Goal: Task Accomplishment & Management: Use online tool/utility

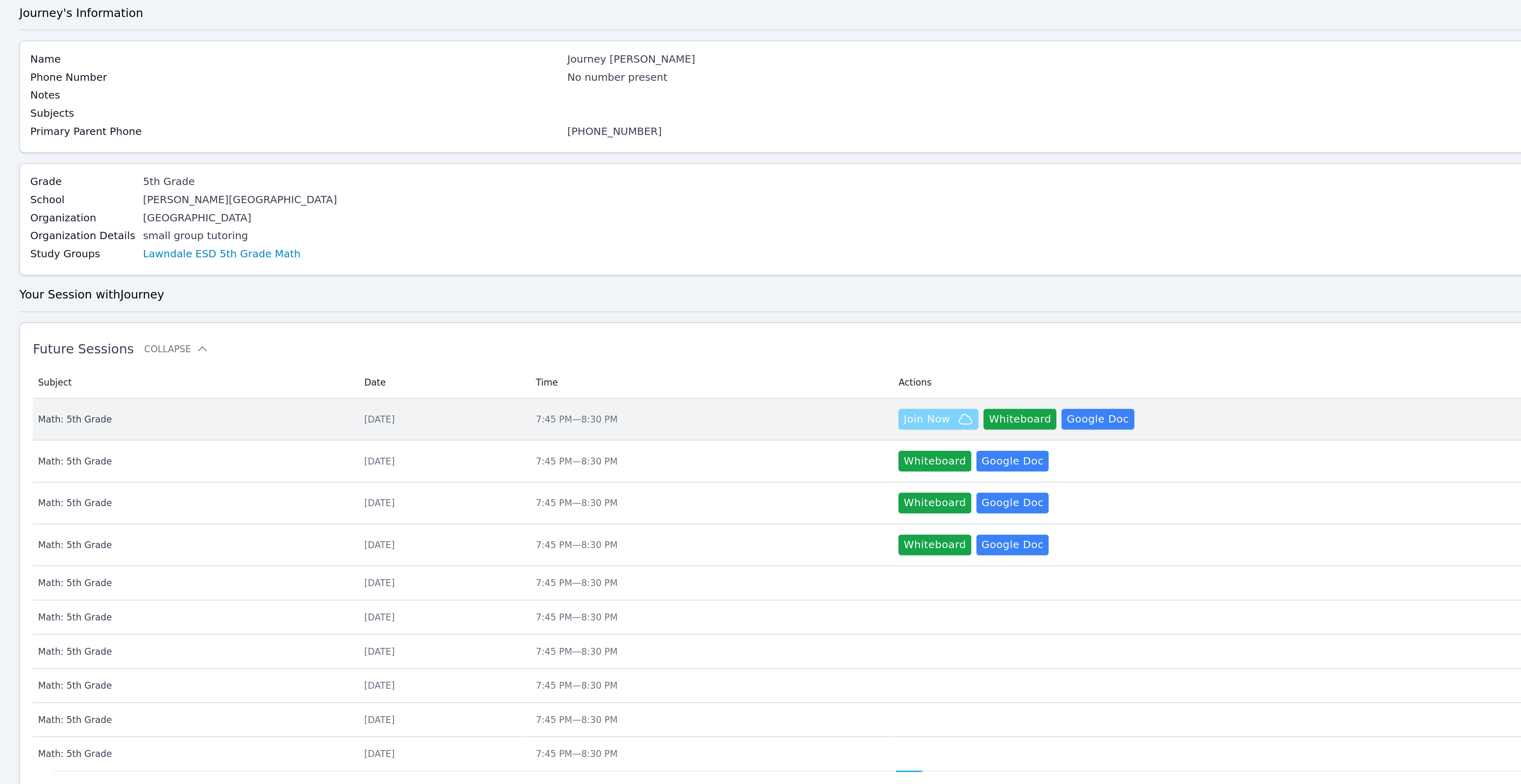
click at [773, 308] on span "Join Now" at bounding box center [758, 303] width 29 height 9
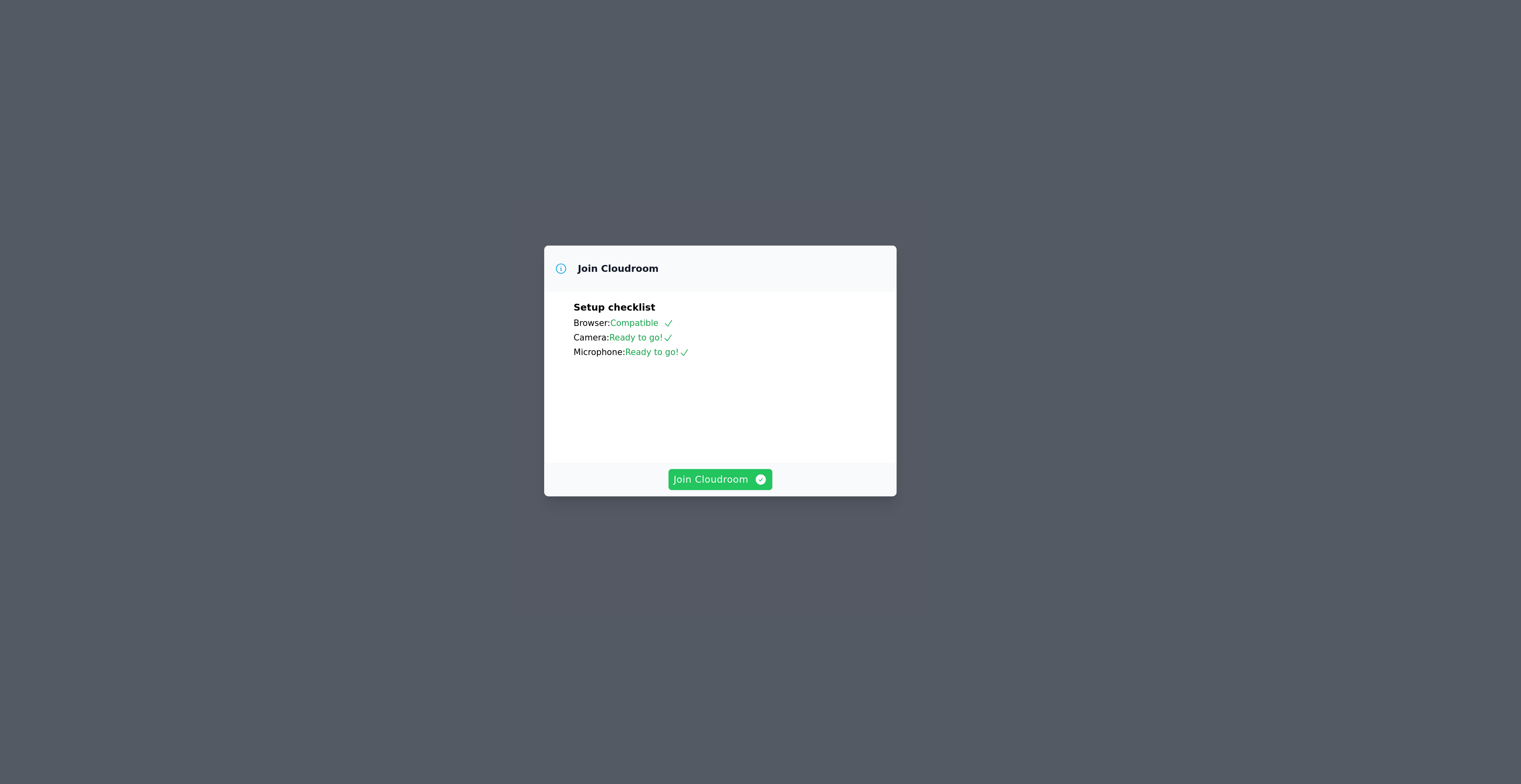
click at [761, 481] on span "Join Cloudroom" at bounding box center [761, 475] width 72 height 11
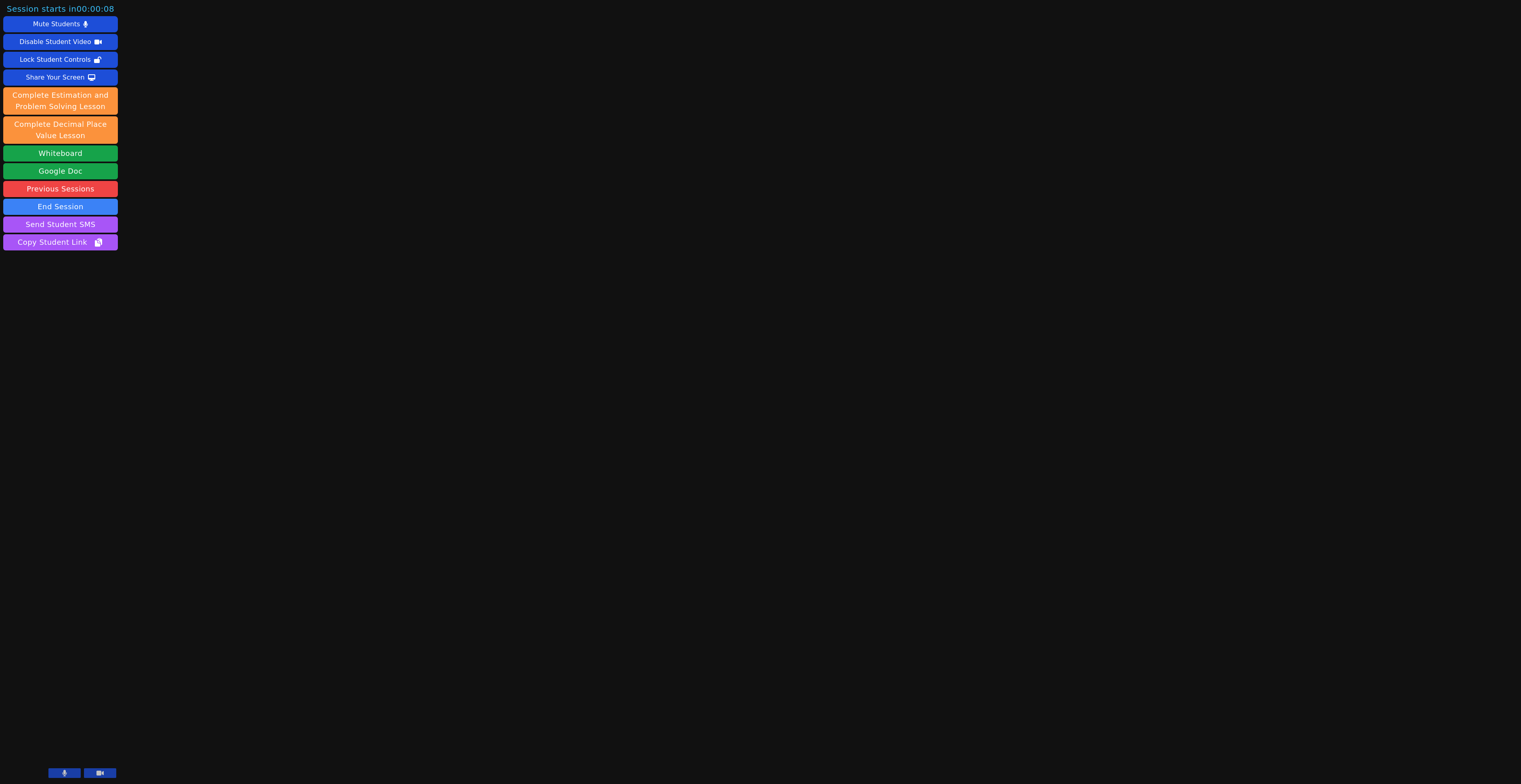
click at [1218, 209] on div "Session starts in 00:00:08 Mute Students Disable Student Video Lock Student Con…" at bounding box center [760, 392] width 1521 height 784
click at [1061, 369] on div "Session starts in 00:00:03 Mute Students Disable Student Video Lock Student Con…" at bounding box center [760, 392] width 1521 height 784
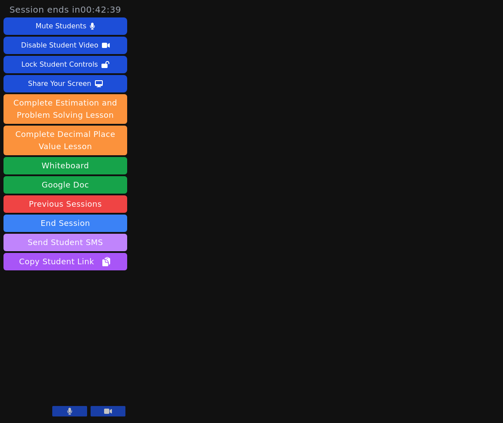
click at [106, 240] on button "Send Student SMS" at bounding box center [65, 241] width 124 height 17
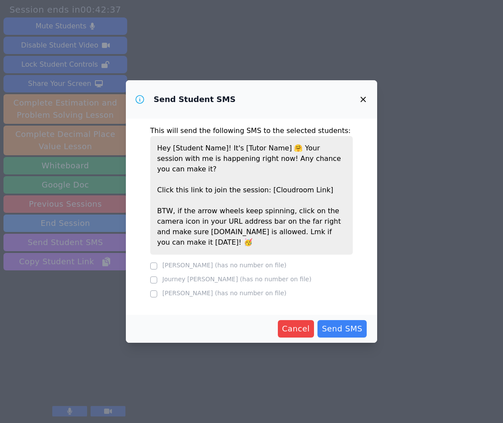
click at [155, 260] on div at bounding box center [153, 265] width 7 height 10
click at [361, 98] on icon "button" at bounding box center [363, 99] width 10 height 10
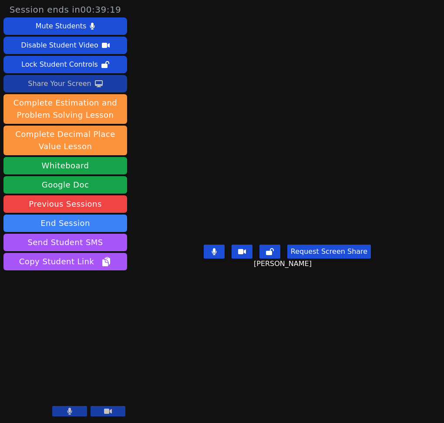
click at [86, 81] on div "Share Your Screen" at bounding box center [60, 84] width 64 height 14
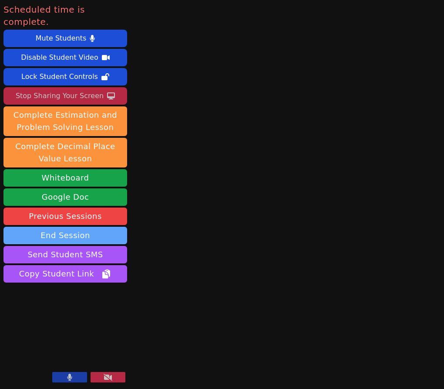
click at [97, 227] on button "End Session" at bounding box center [65, 235] width 124 height 17
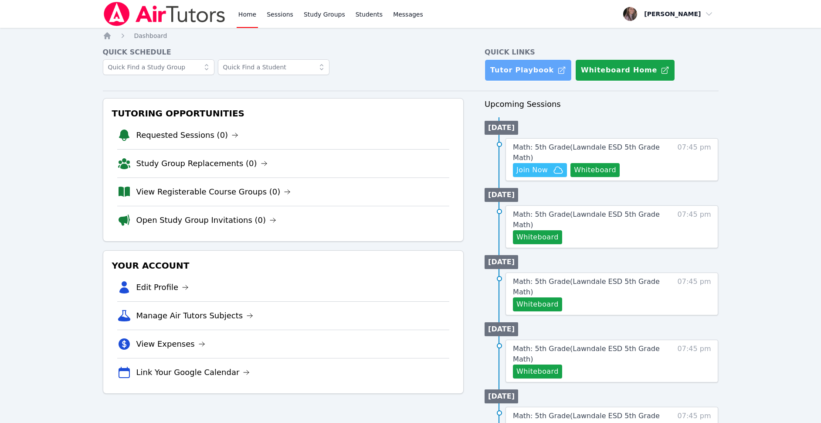
click at [518, 72] on link "Tutor Playbook" at bounding box center [527, 70] width 87 height 22
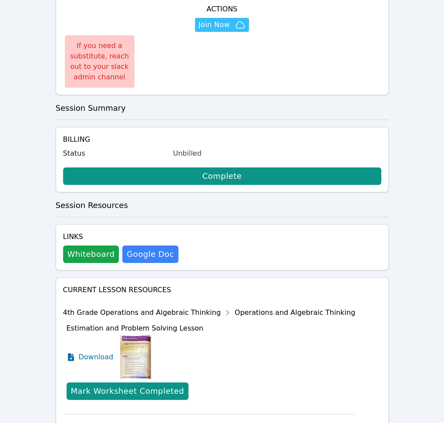
scroll to position [271, 0]
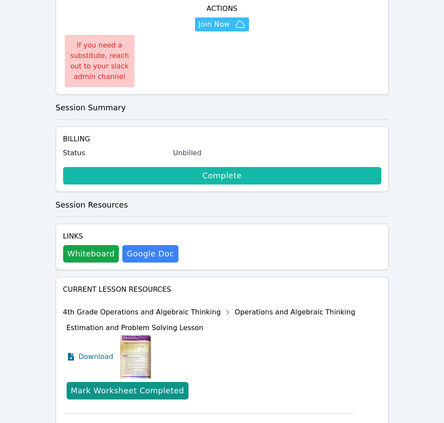
click at [240, 175] on link "Complete" at bounding box center [222, 175] width 318 height 17
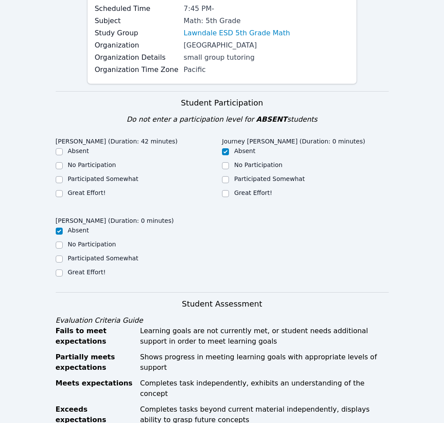
scroll to position [115, 0]
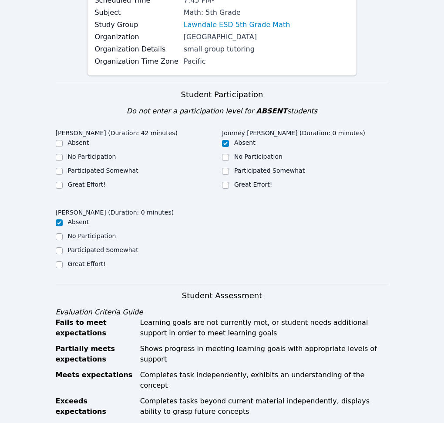
click at [81, 187] on label "Great Effort!" at bounding box center [87, 184] width 38 height 7
click at [63, 187] on input "Great Effort!" at bounding box center [59, 185] width 7 height 7
checkbox input "true"
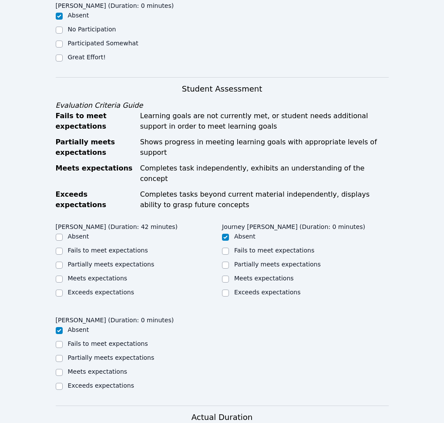
scroll to position [325, 0]
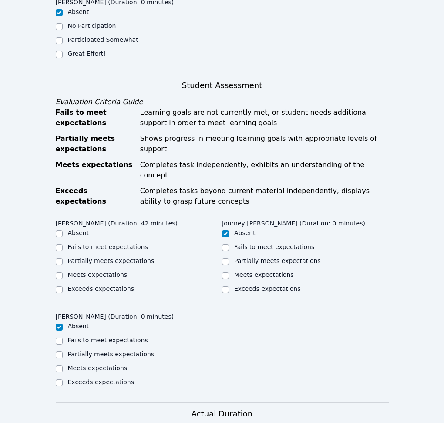
click at [101, 271] on label "Meets expectations" at bounding box center [98, 274] width 60 height 7
click at [63, 272] on input "Meets expectations" at bounding box center [59, 275] width 7 height 7
checkbox input "true"
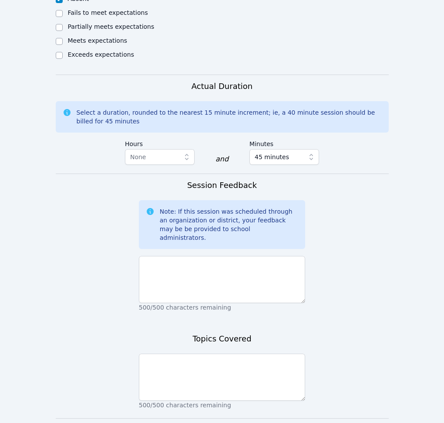
scroll to position [661, 0]
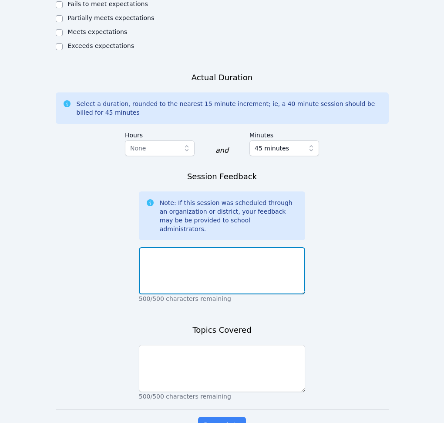
click at [267, 247] on textarea at bounding box center [222, 270] width 167 height 47
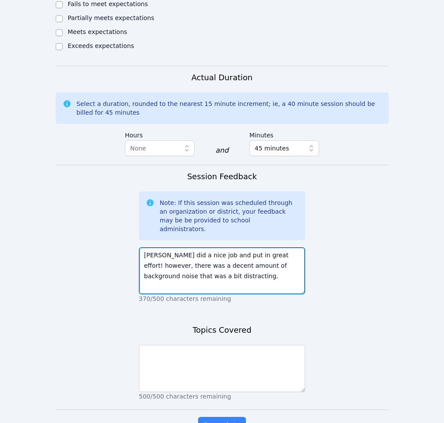
type textarea "Selena did a nice job and put in great effort! however, there was a decent amou…"
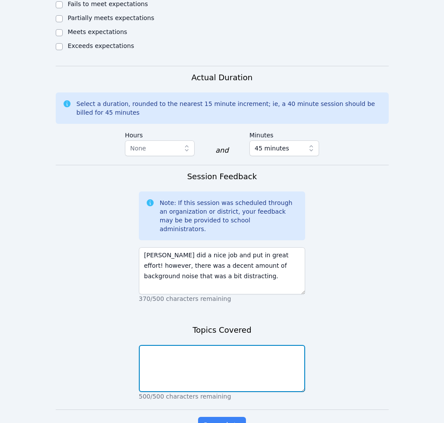
click at [257, 345] on textarea at bounding box center [222, 368] width 167 height 47
type textarea "Get to know you activity and started estimation"
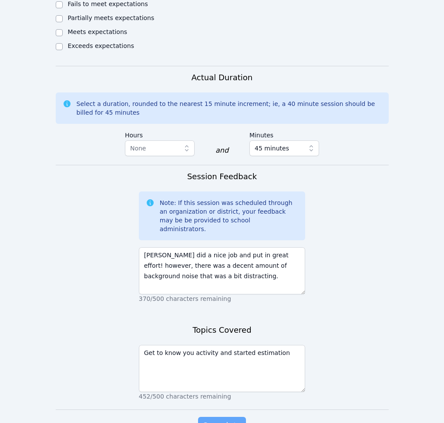
click at [224, 419] on span "Complete" at bounding box center [222, 425] width 39 height 12
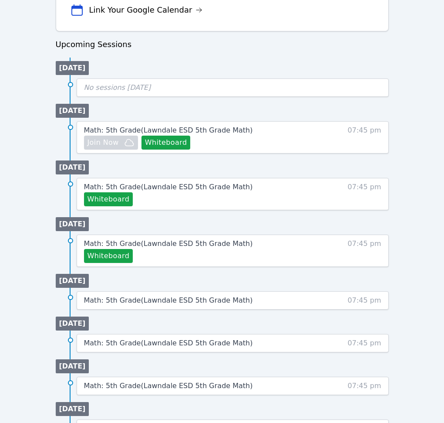
scroll to position [406, 0]
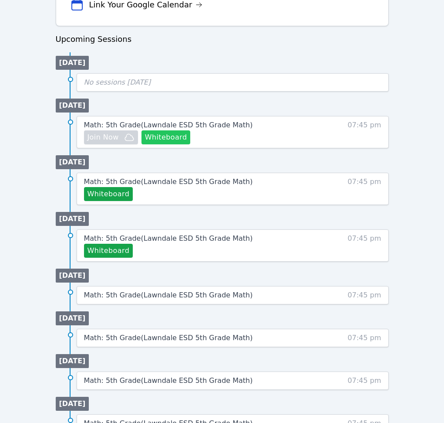
click at [171, 141] on button "Whiteboard" at bounding box center [166, 137] width 49 height 14
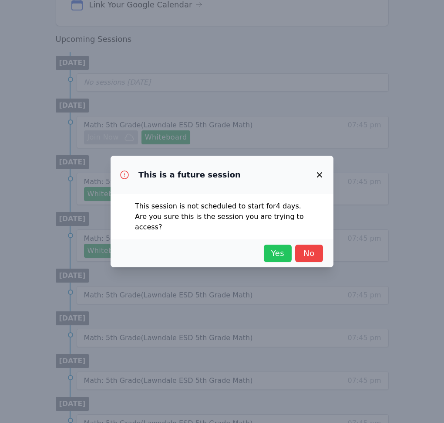
click at [271, 250] on span "Yes" at bounding box center [277, 253] width 19 height 12
